Goal: Transaction & Acquisition: Book appointment/travel/reservation

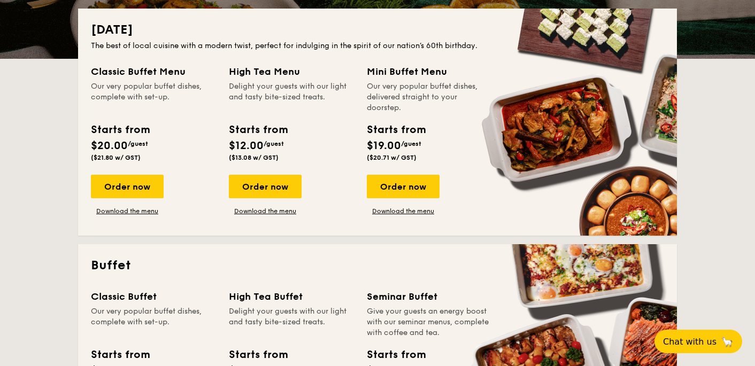
scroll to position [242, 0]
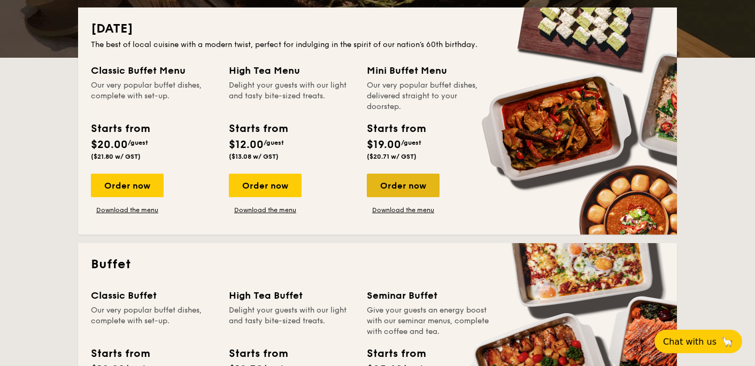
click at [416, 182] on div "Order now" at bounding box center [403, 186] width 73 height 24
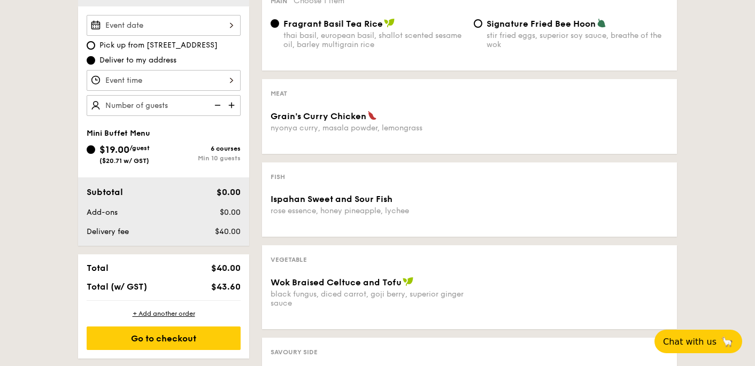
scroll to position [316, 0]
click at [232, 102] on img at bounding box center [233, 105] width 16 height 20
type input "10 guests"
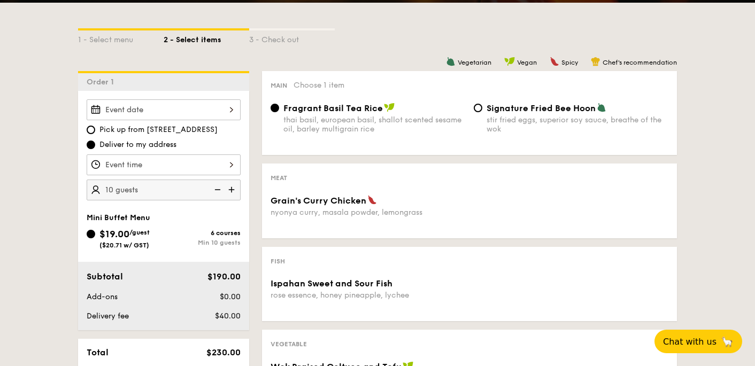
scroll to position [234, 0]
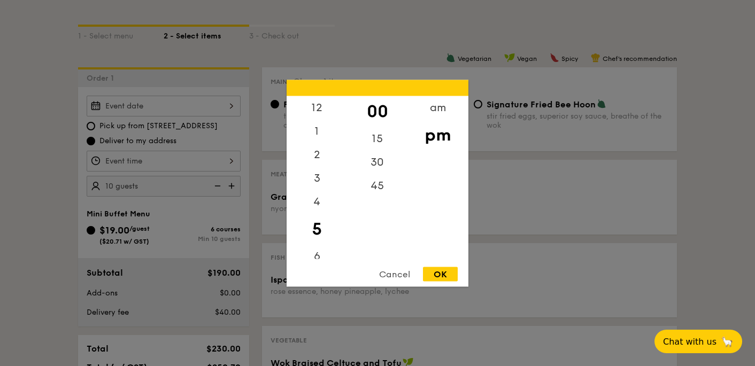
click at [221, 161] on div "12 1 2 3 4 5 6 7 8 9 10 11 00 15 30 45 am pm Cancel OK" at bounding box center [164, 161] width 154 height 21
click at [250, 85] on div at bounding box center [377, 183] width 755 height 366
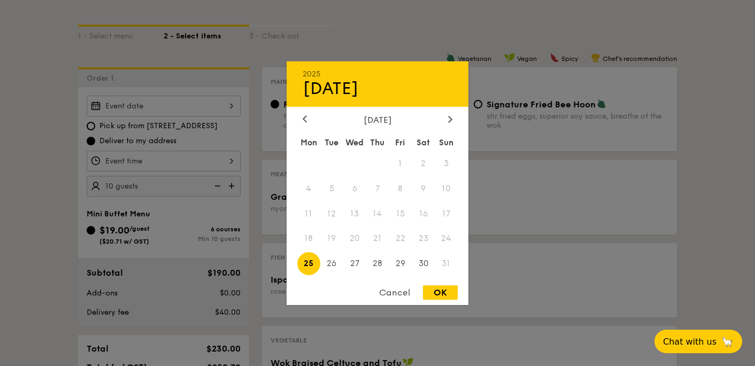
click at [224, 104] on div "2025 Aug [DATE] Tue Wed Thu Fri Sat Sun 1 2 3 4 5 6 7 8 9 10 11 12 13 14 15 16 …" at bounding box center [164, 106] width 154 height 21
click at [422, 264] on span "30" at bounding box center [423, 263] width 23 height 23
click at [405, 260] on span "29" at bounding box center [400, 263] width 23 height 23
click at [442, 289] on div "OK" at bounding box center [440, 293] width 35 height 14
type input "[DATE]"
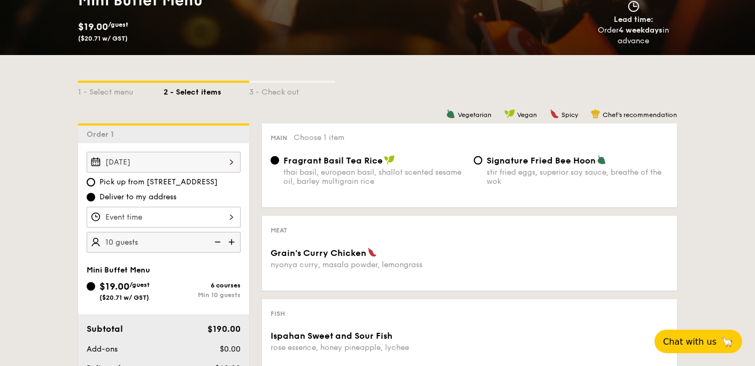
scroll to position [0, 0]
